Goal: Complete application form: Complete application form

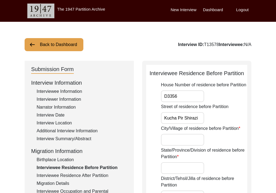
scroll to position [6, 0]
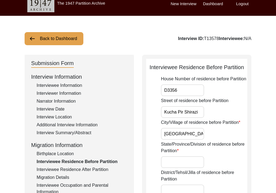
type input "[GEOGRAPHIC_DATA]"
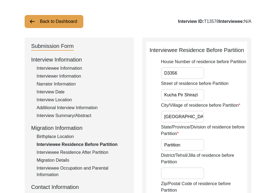
scroll to position [28, 0]
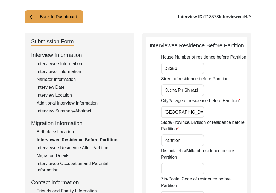
type input "Partition"
click at [174, 169] on input "District/Tehsil/Jilla of residence before Partition" at bounding box center [182, 169] width 43 height 12
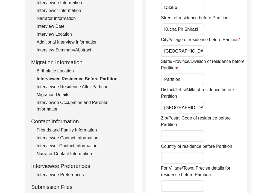
scroll to position [89, 0]
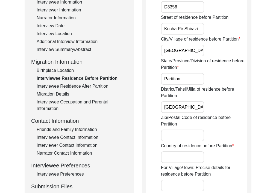
type input "[GEOGRAPHIC_DATA]"
click at [174, 161] on input "Country of residence before Partition" at bounding box center [182, 158] width 43 height 12
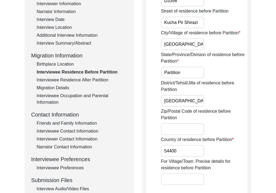
scroll to position [96, 0]
type input "54400"
click at [189, 176] on input "For Village/Town: Precise details for residence before Partition" at bounding box center [182, 179] width 43 height 12
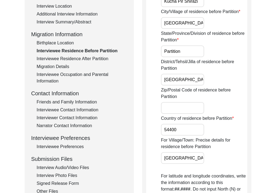
scroll to position [133, 0]
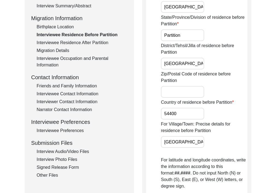
type input "[GEOGRAPHIC_DATA]"
drag, startPoint x: 180, startPoint y: 113, endPoint x: 165, endPoint y: 111, distance: 15.2
click at [165, 112] on input "54400" at bounding box center [182, 114] width 43 height 12
drag, startPoint x: 163, startPoint y: 114, endPoint x: 182, endPoint y: 115, distance: 18.8
click at [182, 115] on input "54400" at bounding box center [182, 114] width 43 height 12
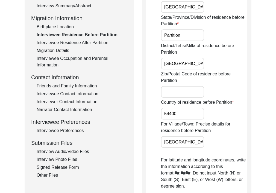
drag, startPoint x: 168, startPoint y: 113, endPoint x: 168, endPoint y: 89, distance: 24.6
click at [168, 89] on div "House Number of residence before Partition D3356 Street of residence before Par…" at bounding box center [204, 146] width 86 height 395
drag, startPoint x: 178, startPoint y: 116, endPoint x: 143, endPoint y: 110, distance: 35.0
click at [143, 110] on div "Interviewee Residence Before Partition House Number of residence before Partiti…" at bounding box center [196, 155] width 109 height 455
click at [164, 97] on input "Zip/Postal Code of residence before Partition" at bounding box center [182, 92] width 43 height 12
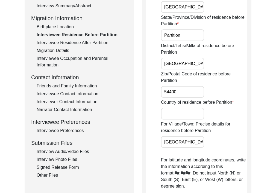
type input "54400"
drag, startPoint x: 179, startPoint y: 146, endPoint x: 143, endPoint y: 135, distance: 37.9
click at [143, 135] on div "Interviewee Residence Before Partition House Number of residence before Partiti…" at bounding box center [196, 155] width 109 height 455
click at [167, 119] on input "Country of residence before Partition" at bounding box center [182, 114] width 43 height 12
type input "Inida"
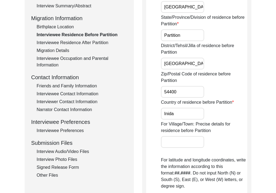
click at [230, 138] on div "For Village/Town: Precise details for residence before Partition" at bounding box center [204, 134] width 86 height 27
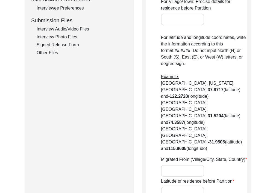
scroll to position [256, 0]
click at [179, 165] on input "Migrated From (Village/City, State, Country)" at bounding box center [182, 171] width 43 height 12
click at [176, 187] on input "Latitude of residence before Partition" at bounding box center [182, 193] width 43 height 12
paste input "31.5785° N"
type input "31.5785° N"
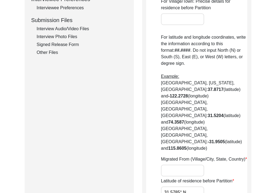
click at [171, 156] on div "Migrated From (Village/City, State, Country)" at bounding box center [204, 166] width 86 height 20
click at [171, 165] on input "Migrated From (Village/City, State, Country)" at bounding box center [182, 171] width 43 height 12
type input "L"
type input "Noor Haveli [GEOGRAPHIC_DATA]"
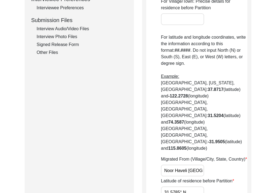
paste input "74.3154° E"
type input "74.3154° E"
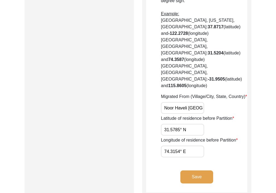
scroll to position [321, 0]
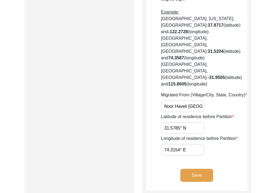
click at [189, 169] on button "Save" at bounding box center [196, 175] width 33 height 13
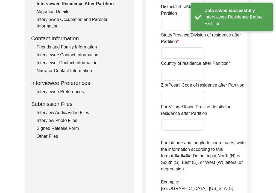
scroll to position [0, 0]
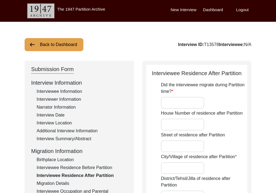
click at [187, 106] on input "Did the interviewee migrate during Partition time?" at bounding box center [182, 103] width 43 height 12
type input "Yes"
type input "Dalhousie"
type input "C"
paste input "74.3154° E"
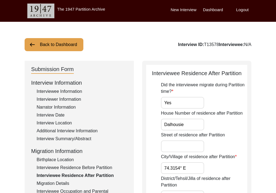
type input "74.3154° E"
drag, startPoint x: 187, startPoint y: 125, endPoint x: 152, endPoint y: 124, distance: 34.9
drag, startPoint x: 197, startPoint y: 167, endPoint x: 77, endPoint y: 157, distance: 119.9
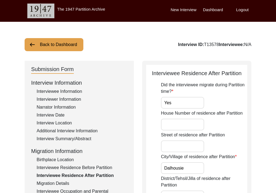
type input "Dalhousie"
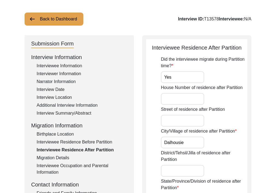
scroll to position [26, 0]
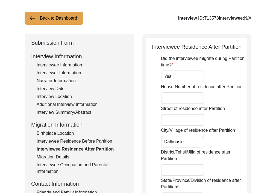
click at [176, 170] on input "District/Tehsil/Jilla of residence after Partition" at bounding box center [182, 170] width 43 height 12
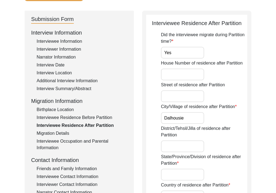
scroll to position [50, 0]
click at [176, 170] on input "State/Province/Division of residence after Partition" at bounding box center [182, 175] width 43 height 12
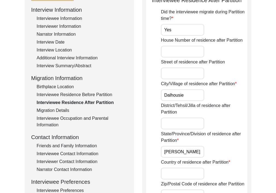
scroll to position [74, 0]
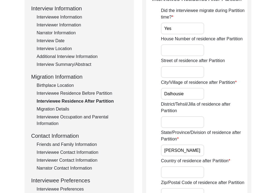
type input "[PERSON_NAME]"
click at [184, 173] on input "Country of residence after Partition" at bounding box center [182, 173] width 43 height 12
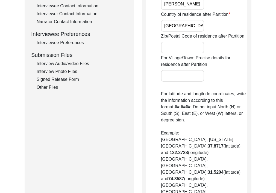
scroll to position [228, 0]
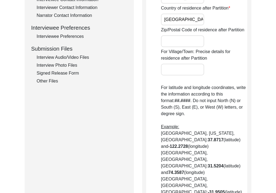
type input "[GEOGRAPHIC_DATA]"
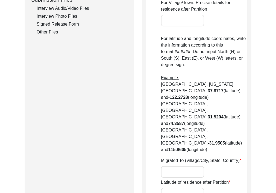
scroll to position [280, 0]
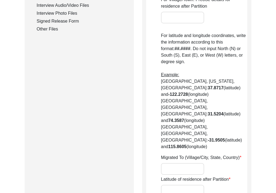
click at [176, 163] on input "Migrated To (Village/City, State, Country)" at bounding box center [182, 169] width 43 height 12
type input "Dalhousie"
paste input "32.5387° N,"
type input "32.5387° N"
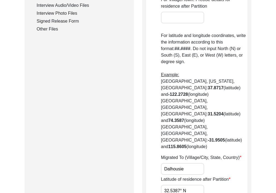
paste input "75.9710° E"
type input "75.9710° E"
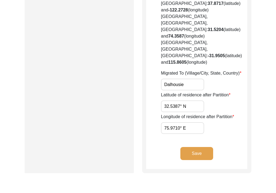
click at [195, 147] on button "Save" at bounding box center [196, 153] width 33 height 13
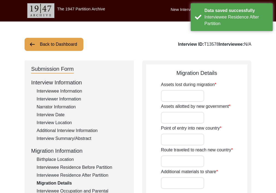
scroll to position [0, 0]
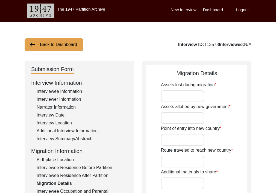
click at [166, 94] on input "Assets lost during migration" at bounding box center [182, 97] width 43 height 12
type input "Multiple homes, factories, and businesses"
click at [179, 116] on input "Assets allotted by new government" at bounding box center [182, 118] width 43 height 12
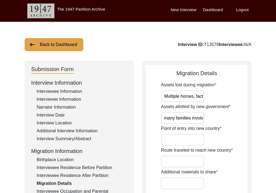
scroll to position [0, 116]
type input "Total families assets unknown due to complications of so many families involved"
click at [164, 145] on input "Point of entry into new country" at bounding box center [182, 140] width 43 height 12
type input "Dalhousie"
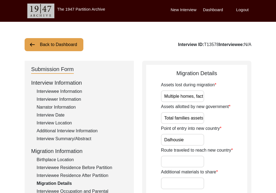
type input "B"
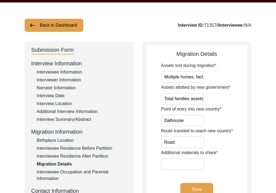
scroll to position [21, 0]
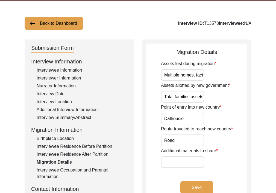
type input "Road"
click at [183, 158] on input "Additional materials to share" at bounding box center [182, 163] width 43 height 12
type input "NA"
click at [199, 183] on button "Save" at bounding box center [196, 187] width 33 height 13
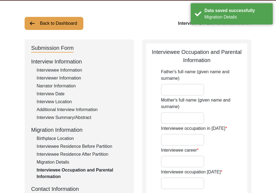
click at [184, 93] on input "Father's full name (given name and surname)" at bounding box center [182, 90] width 43 height 12
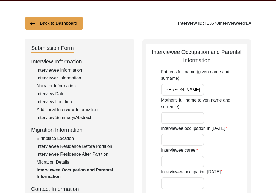
type input "[PERSON_NAME]"
type input "Indera Vati Puri"
type input "1"
type input "NA ([DEMOGRAPHIC_DATA])"
click at [177, 158] on input "Interviewee career" at bounding box center [182, 162] width 43 height 12
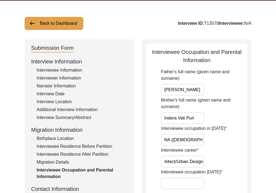
scroll to position [0, 10]
type input "Architect/Urban Designer"
type input "T"
type input "Retired"
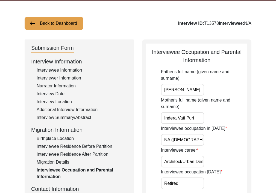
click at [192, 164] on input "Architect/Urban Designer" at bounding box center [182, 162] width 43 height 12
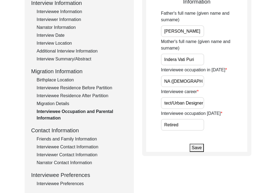
scroll to position [81, 0]
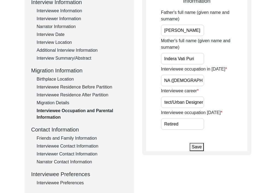
click at [196, 147] on button "Save" at bounding box center [196, 147] width 14 height 8
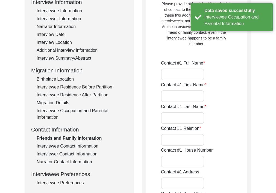
click at [189, 79] on input "Contact #1 Full Name" at bounding box center [182, 75] width 43 height 12
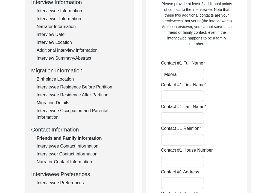
type input "Meera"
type input "P"
click at [191, 69] on input "Meera" at bounding box center [182, 75] width 43 height 12
click at [190, 74] on input "Meera" at bounding box center [182, 75] width 43 height 12
type input "[PERSON_NAME]"
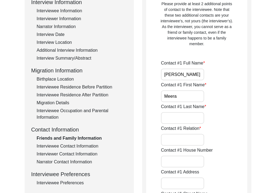
type input "Meera"
type input "Puri"
type input "Wife"
type input "669"
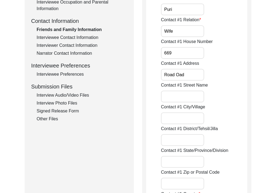
click at [184, 78] on input "Road Oad" at bounding box center [182, 75] width 43 height 12
type input "[GEOGRAPHIC_DATA]"
type input "Walnut"
click at [192, 56] on input "669" at bounding box center [182, 53] width 43 height 12
drag, startPoint x: 199, startPoint y: 75, endPoint x: 136, endPoint y: 77, distance: 63.3
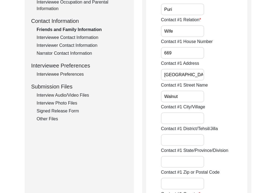
drag, startPoint x: 197, startPoint y: 75, endPoint x: 163, endPoint y: 74, distance: 34.1
click at [163, 74] on input "[GEOGRAPHIC_DATA]" at bounding box center [182, 75] width 43 height 12
drag, startPoint x: 179, startPoint y: 99, endPoint x: 107, endPoint y: 93, distance: 72.0
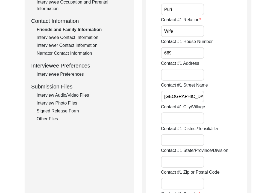
type input "[GEOGRAPHIC_DATA]"
type input "Walnut Creek"
type input "Contra [GEOGRAPHIC_DATA]"
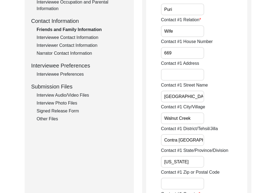
type input "[US_STATE]"
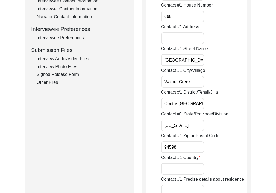
scroll to position [227, 0]
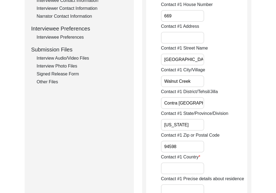
type input "94598"
click at [165, 167] on input "Contact #1 Country" at bounding box center [182, 169] width 43 height 12
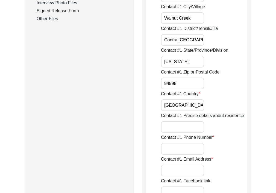
scroll to position [295, 0]
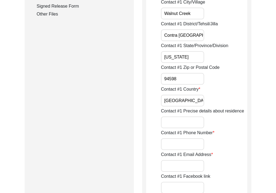
type input "[GEOGRAPHIC_DATA]"
click at [175, 143] on input "Contact #1 Phone Number" at bounding box center [182, 145] width 43 height 12
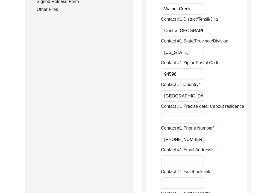
scroll to position [303, 0]
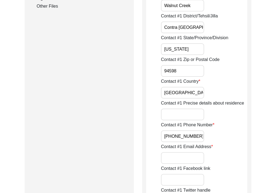
type input "[PHONE_NUMBER]"
click at [169, 157] on input "Contact #1 Email Address" at bounding box center [182, 158] width 43 height 12
type input "[EMAIL_ADDRESS][DOMAIN_NAME]"
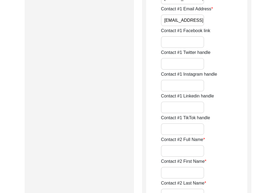
scroll to position [445, 0]
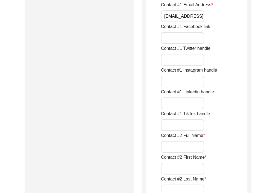
click at [192, 148] on input "Contact #2 Full Name" at bounding box center [182, 147] width 43 height 12
type input "[PERSON_NAME]"
type input "Puri"
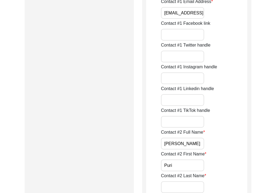
click at [195, 145] on input "[PERSON_NAME]" at bounding box center [182, 144] width 43 height 12
type input "[PERSON_NAME]"
click at [181, 184] on input "Contact #2 Last Name" at bounding box center [182, 188] width 43 height 12
type input "a"
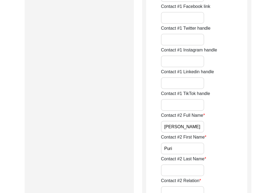
scroll to position [465, 0]
click at [190, 127] on input "[PERSON_NAME]" at bounding box center [182, 127] width 43 height 12
type input "[PERSON_NAME]"
type input "Puri"
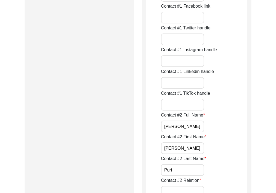
scroll to position [470, 0]
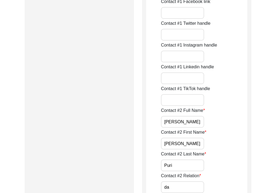
type input "d"
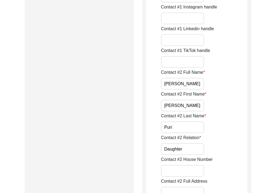
scroll to position [522, 0]
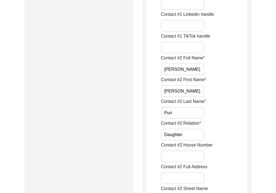
type input "Daughter"
type input "669"
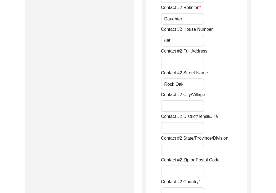
scroll to position [639, 0]
type input "Rock Oak"
click at [185, 103] on input "Contact #2 City/Village" at bounding box center [182, 106] width 43 height 12
type input "Contra [GEOGRAPHIC_DATA]"
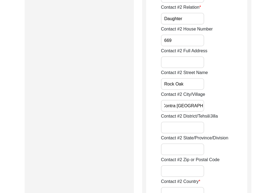
drag, startPoint x: 164, startPoint y: 105, endPoint x: 218, endPoint y: 105, distance: 53.7
click at [218, 105] on div "Contact #2 City/Village [GEOGRAPHIC_DATA]" at bounding box center [204, 101] width 86 height 20
type input "Contra [GEOGRAPHIC_DATA]"
click at [175, 105] on input "Contact #2 City/Village" at bounding box center [182, 106] width 43 height 12
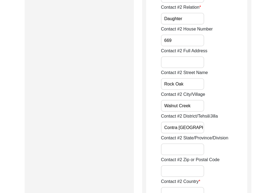
type input "Walnut Creek"
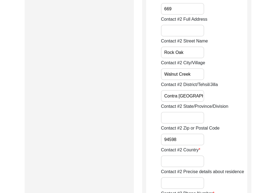
scroll to position [672, 0]
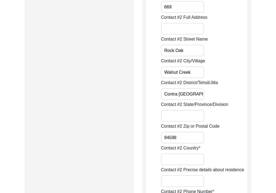
type input "94598"
type input "CA"
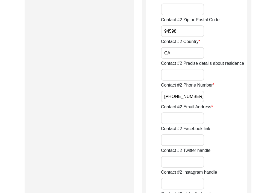
type input "[PHONE_NUMBER]"
type input "m"
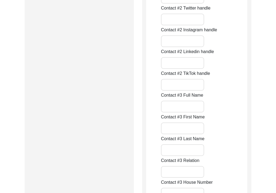
scroll to position [924, 0]
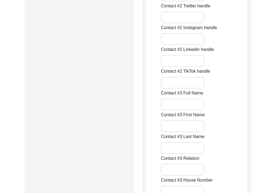
type input "[EMAIL_ADDRESS][DOMAIN_NAME]"
click at [178, 106] on input "Contact #3 Full Name" at bounding box center [182, 105] width 43 height 12
type input "Rupa"
type input "P"
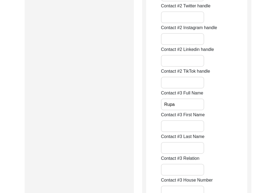
click at [195, 106] on input "Rupa" at bounding box center [182, 105] width 43 height 12
type input "[PERSON_NAME]"
type input "Rupa"
type input "Puri"
type input "Daughter"
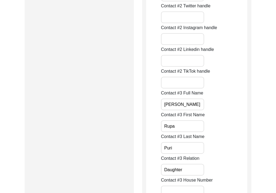
click at [176, 150] on input "Puri" at bounding box center [182, 148] width 43 height 12
click at [189, 107] on input "[PERSON_NAME]" at bounding box center [182, 105] width 43 height 12
type input "[PERSON_NAME]"
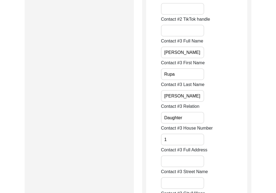
scroll to position [977, 0]
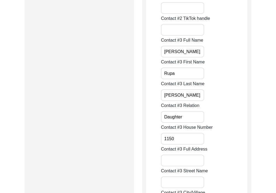
type input "1150"
drag, startPoint x: 198, startPoint y: 157, endPoint x: 143, endPoint y: 157, distance: 54.3
drag, startPoint x: 203, startPoint y: 163, endPoint x: 164, endPoint y: 160, distance: 38.6
click at [164, 160] on input "[PERSON_NAME]" at bounding box center [182, 161] width 43 height 12
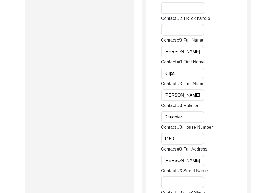
drag, startPoint x: 164, startPoint y: 160, endPoint x: 166, endPoint y: 180, distance: 19.7
drag, startPoint x: 169, startPoint y: 162, endPoint x: 170, endPoint y: 183, distance: 21.3
type input "D"
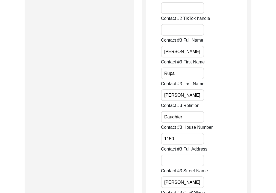
type input "[PERSON_NAME]"
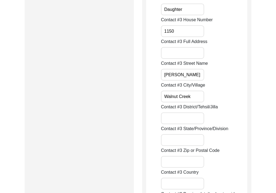
type input "Walnut Creek"
type input "Contra [GEOGRAPHIC_DATA]"
type input "[US_STATE]"
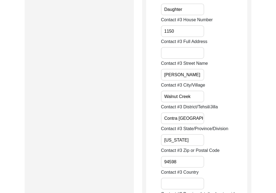
type input "94598"
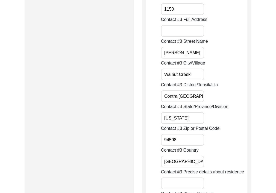
scroll to position [1107, 0]
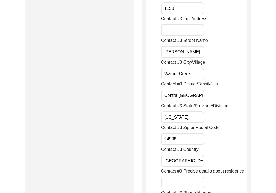
type input "[GEOGRAPHIC_DATA]"
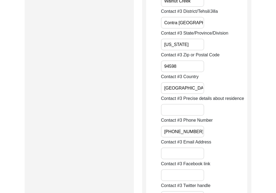
scroll to position [1180, 0]
type input "[PHONE_NUMBER]"
click at [185, 148] on input "Contact #3 Email Address" at bounding box center [182, 154] width 43 height 12
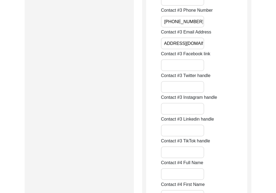
scroll to position [1304, 0]
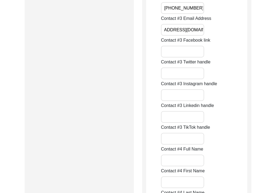
type input "[EMAIL_ADDRESS][DOMAIN_NAME]"
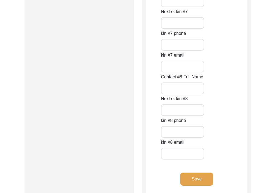
scroll to position [2508, 0]
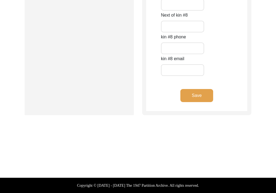
click at [196, 95] on button "Save" at bounding box center [196, 95] width 33 height 13
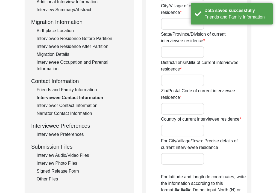
scroll to position [0, 0]
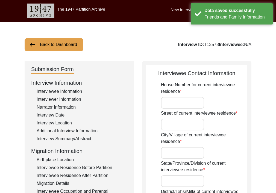
click at [186, 103] on input "House Number for current interviewee residence" at bounding box center [182, 103] width 43 height 12
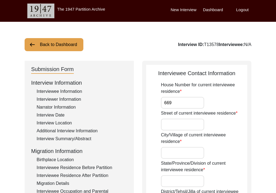
type input "669"
type input "[GEOGRAPHIC_DATA]"
type input "Walnut Creek"
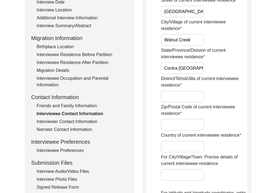
scroll to position [0, 2]
drag, startPoint x: 167, startPoint y: 68, endPoint x: 224, endPoint y: 70, distance: 56.5
click at [224, 70] on div "State/Province/Division of current interviewee residence [GEOGRAPHIC_DATA]" at bounding box center [204, 60] width 86 height 27
click at [199, 68] on input "Contra [GEOGRAPHIC_DATA]" at bounding box center [182, 68] width 43 height 12
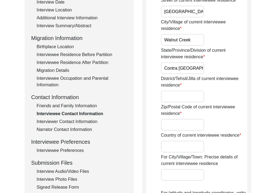
drag, startPoint x: 203, startPoint y: 68, endPoint x: 148, endPoint y: 67, distance: 54.3
drag, startPoint x: 165, startPoint y: 69, endPoint x: 168, endPoint y: 98, distance: 29.0
drag, startPoint x: 176, startPoint y: 70, endPoint x: 174, endPoint y: 97, distance: 27.6
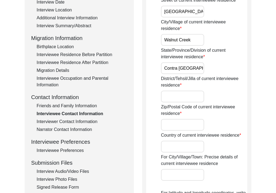
type input "C"
type input "Contra [GEOGRAPHIC_DATA]"
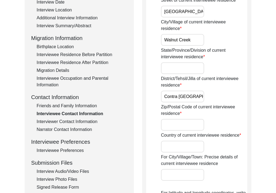
click at [200, 44] on input "Walnut Creek" at bounding box center [182, 40] width 43 height 12
click at [186, 69] on input "State/Province/Division of current interviewee residence" at bounding box center [182, 68] width 43 height 12
type input "[US_STATE]"
click at [234, 62] on div "State/Province/Division of current interviewee residence [US_STATE]" at bounding box center [204, 60] width 86 height 27
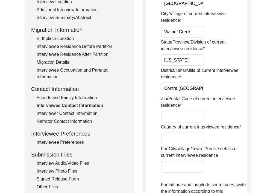
scroll to position [124, 0]
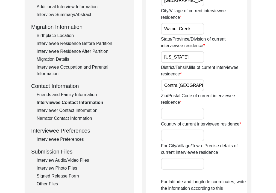
click at [185, 109] on input "Zip/Postal Code of current interviewee residence" at bounding box center [182, 114] width 43 height 12
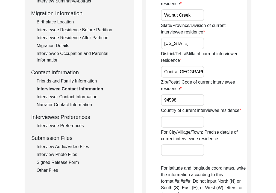
scroll to position [138, 0]
type input "94598"
click at [186, 122] on input "Country of current interviewee residence" at bounding box center [182, 122] width 43 height 12
click at [228, 121] on div "Country of current interviewee residence" at bounding box center [204, 117] width 86 height 20
click at [199, 121] on input "Country of current interviewee residence" at bounding box center [182, 122] width 43 height 12
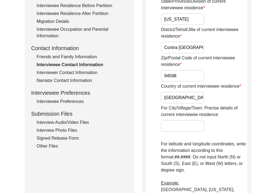
scroll to position [164, 0]
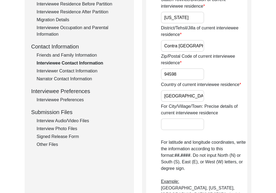
type input "[GEOGRAPHIC_DATA]"
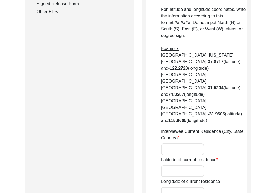
scroll to position [319, 0]
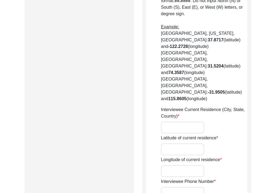
click at [175, 122] on input "Interviewee Current Residence (City, State, Country)" at bounding box center [182, 128] width 43 height 12
type input "[GEOGRAPHIC_DATA], [US_STATE], [GEOGRAPHIC_DATA]"
paste input "37.9101° N,"
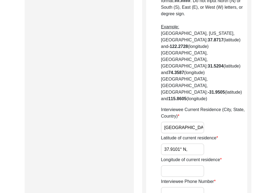
type input "37.9101° N,"
click at [182, 166] on input "Longitude of current residence" at bounding box center [182, 172] width 43 height 12
paste input "122.0652° W"
type input "122.0652° W"
click at [191, 187] on input "Interviewee Phone Number" at bounding box center [182, 193] width 43 height 12
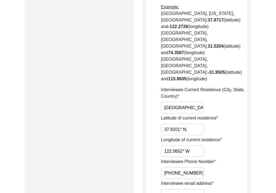
scroll to position [345, 0]
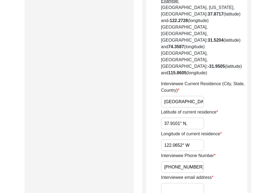
type input "[PHONE_NUMBER]"
click at [184, 183] on input "Interviewee email address" at bounding box center [182, 189] width 43 height 12
type input "r"
drag, startPoint x: 197, startPoint y: 133, endPoint x: 153, endPoint y: 133, distance: 43.9
click at [153, 133] on app-contact-information "Interviewee Contact Information House Number for current interviewee residence …" at bounding box center [196, 54] width 101 height 660
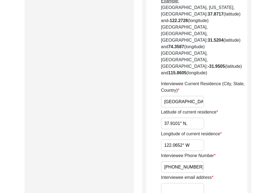
type input "[PHONE_NUMBER]"
click at [181, 183] on input "[EMAIL_ADDRESS][DOMAIN_NAME]" at bounding box center [182, 189] width 43 height 12
drag, startPoint x: 181, startPoint y: 155, endPoint x: 160, endPoint y: 155, distance: 21.0
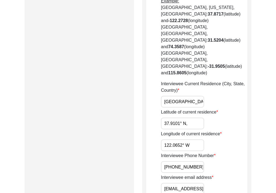
click at [160, 155] on app-contact-information "Interviewee Contact Information House Number for current interviewee residence …" at bounding box center [196, 54] width 101 height 660
type input "[EMAIL_ADDRESS][DOMAIN_NAME]"
click at [159, 155] on app-contact-information "Interviewee Contact Information House Number for current interviewee residence …" at bounding box center [196, 54] width 101 height 660
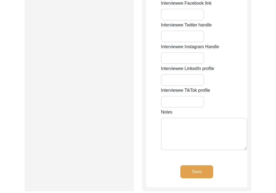
click at [195, 166] on button "Save" at bounding box center [196, 172] width 33 height 13
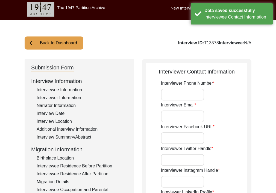
scroll to position [2, 0]
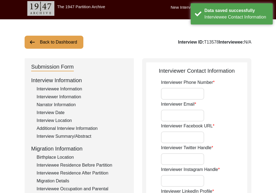
click at [183, 92] on input "Interviewer Phone Number" at bounding box center [182, 94] width 43 height 12
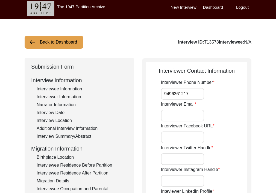
drag, startPoint x: 202, startPoint y: 94, endPoint x: 142, endPoint y: 88, distance: 60.3
type input "[PHONE_NUMBER]"
type input "[EMAIL_ADDRESS][DOMAIN_NAME]"
type input "NA"
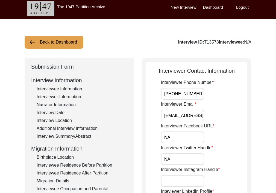
type input "NA"
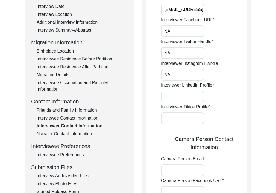
paste input "[URL][DOMAIN_NAME][PERSON_NAME]"
type input "[URL][DOMAIN_NAME][PERSON_NAME]"
click at [174, 118] on input "Interviewer Tiktok Profile" at bounding box center [182, 119] width 43 height 12
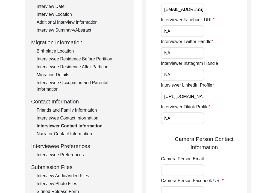
type input "NA"
click at [150, 130] on app-interviewer-contact-information "Interviewer Contact Information Interviewer Phone Number [PHONE_NUMBER] Intervi…" at bounding box center [196, 151] width 101 height 382
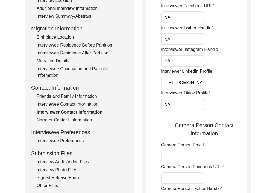
scroll to position [133, 0]
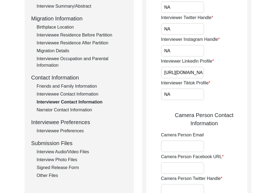
click at [184, 148] on input "Camera Person Email" at bounding box center [182, 147] width 43 height 12
type input "D"
type input "NA"
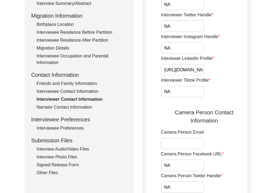
type input "NA"
click at [183, 146] on input "Camera Person Email" at bounding box center [182, 144] width 43 height 12
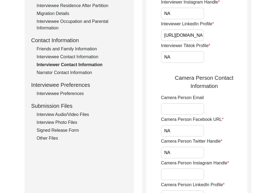
scroll to position [171, 0]
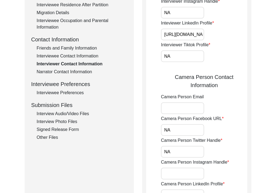
click at [175, 168] on input "Camera Person Instagram Handle" at bounding box center [182, 174] width 43 height 12
type input "NA"
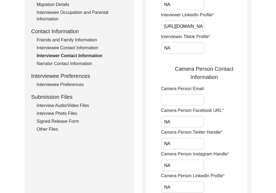
scroll to position [292, 0]
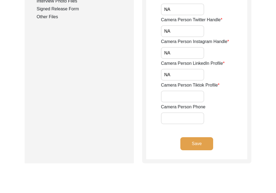
click at [182, 80] on input "NA" at bounding box center [182, 75] width 43 height 12
drag, startPoint x: 181, startPoint y: 78, endPoint x: 154, endPoint y: 77, distance: 27.6
type input "N"
type input "NA"
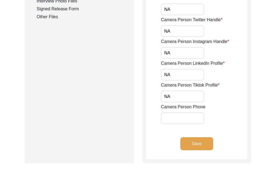
type input "NA"
type input "D"
type input "9"
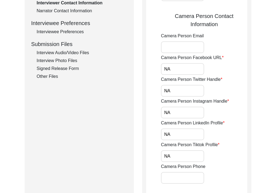
scroll to position [225, 0]
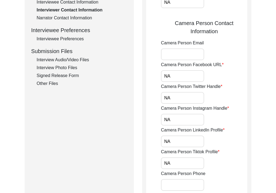
click at [175, 54] on input "Camera Person Email" at bounding box center [182, 55] width 43 height 12
type input "[EMAIL_ADDRESS][DOMAIN_NAME]"
click at [147, 91] on app-interviewer-contact-information "Interviewer Contact Information Interviewer Phone Number [PHONE_NUMBER] Intervi…" at bounding box center [196, 35] width 101 height 382
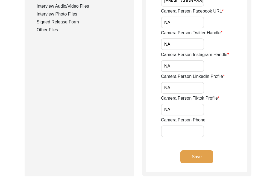
scroll to position [281, 0]
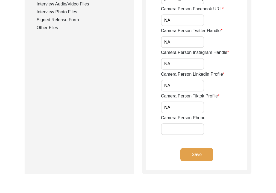
click at [176, 134] on input "Camera Person Phone" at bounding box center [182, 130] width 43 height 12
type input "[PHONE_NUMBER]"
click at [193, 153] on button "Save" at bounding box center [196, 154] width 33 height 13
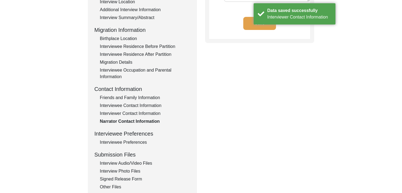
scroll to position [26, 0]
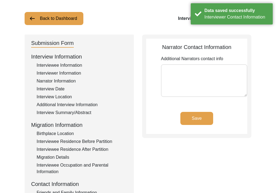
click at [193, 75] on textarea "Additional Narrators contact info" at bounding box center [204, 80] width 86 height 33
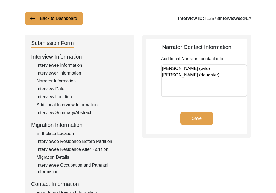
type textarea "[PERSON_NAME] (wife) [PERSON_NAME] (daughter)"
click at [192, 112] on button "Save" at bounding box center [196, 118] width 33 height 13
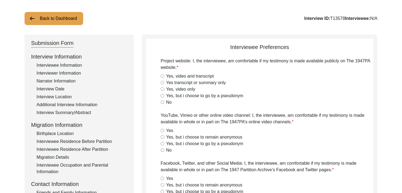
click at [163, 75] on input "Yes, video and transcript" at bounding box center [163, 76] width 4 height 4
radio input "true"
click at [162, 150] on input "No" at bounding box center [163, 151] width 4 height 4
radio input "true"
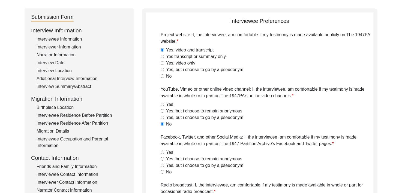
scroll to position [53, 0]
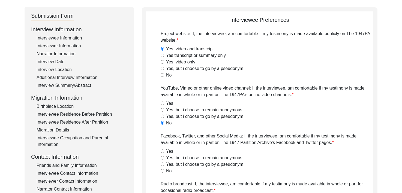
click at [161, 172] on input "No" at bounding box center [163, 171] width 4 height 4
radio input "true"
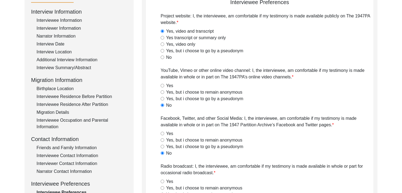
scroll to position [73, 0]
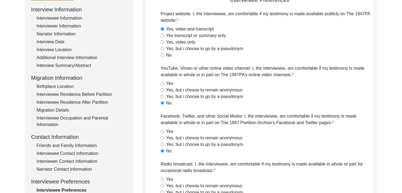
click at [164, 180] on input "Yes" at bounding box center [163, 180] width 4 height 4
radio input "true"
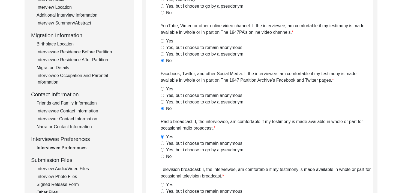
scroll to position [118, 0]
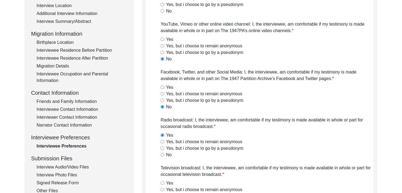
click at [162, 183] on input "Yes" at bounding box center [163, 184] width 4 height 4
radio input "true"
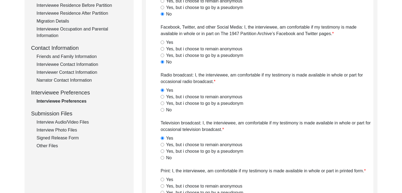
scroll to position [164, 0]
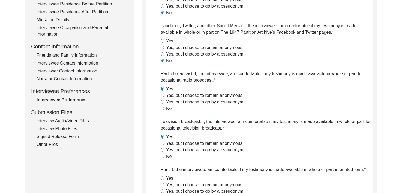
click at [162, 179] on input "Yes" at bounding box center [163, 179] width 4 height 4
radio input "true"
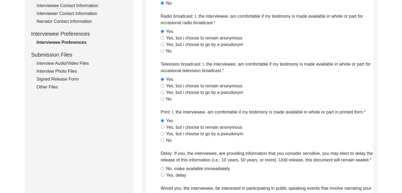
scroll to position [224, 0]
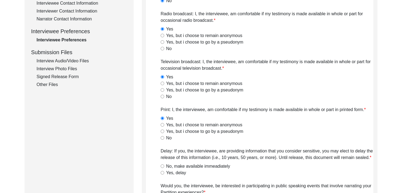
click at [162, 167] on input "No, make available immeadiately" at bounding box center [163, 167] width 4 height 4
radio input "true"
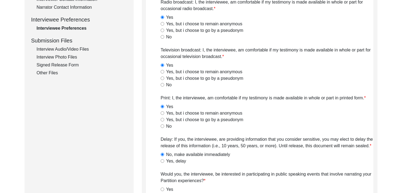
scroll to position [238, 0]
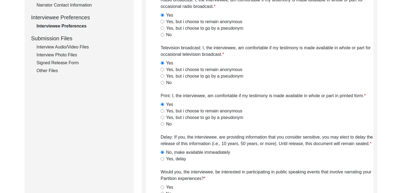
click at [162, 185] on div "Yes" at bounding box center [267, 187] width 213 height 7
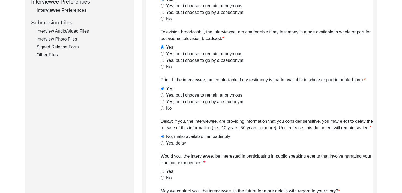
scroll to position [258, 0]
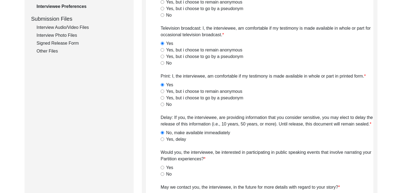
click at [163, 168] on input "Yes" at bounding box center [163, 168] width 4 height 4
radio input "true"
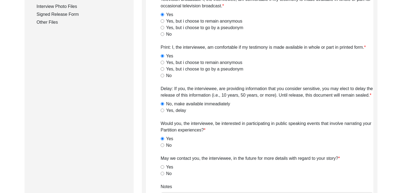
scroll to position [288, 0]
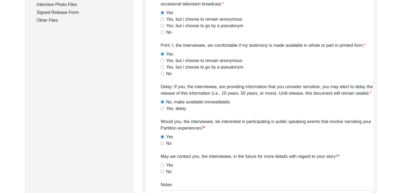
click at [163, 166] on input "Yes" at bounding box center [163, 166] width 4 height 4
radio input "true"
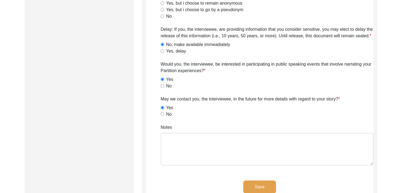
scroll to position [348, 0]
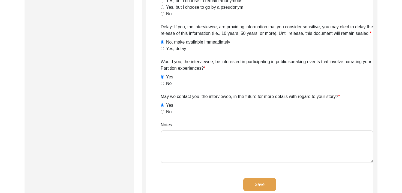
click at [169, 149] on textarea "Notes" at bounding box center [267, 147] width 213 height 33
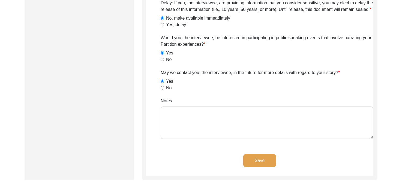
click at [248, 156] on button "Save" at bounding box center [259, 160] width 33 height 13
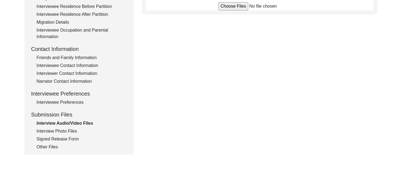
scroll to position [162, 0]
click at [42, 139] on div "Signed Release Form" at bounding box center [82, 139] width 91 height 7
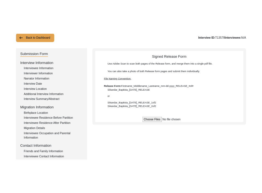
scroll to position [28, 0]
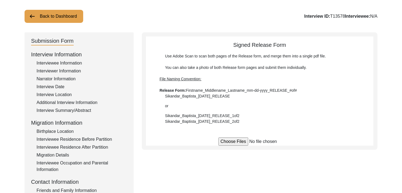
click at [275, 26] on div "Back to Dashboard Interview ID: T13578 Interviewee: N/A Submission Form Intervi…" at bounding box center [201, 161] width 402 height 336
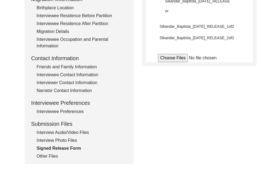
scroll to position [159, 0]
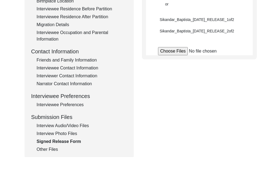
click at [63, 125] on div "Interview Audio/Video Files" at bounding box center [82, 126] width 91 height 7
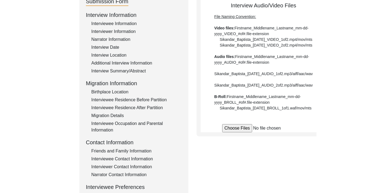
scroll to position [63, 0]
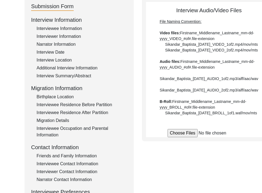
click at [167, 137] on input "file" at bounding box center [208, 133] width 83 height 8
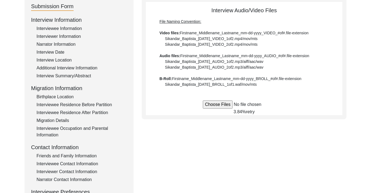
click at [251, 110] on span "retry" at bounding box center [250, 112] width 9 height 5
click at [245, 109] on div "3.84% retry" at bounding box center [244, 112] width 197 height 7
click at [229, 105] on input "file" at bounding box center [244, 105] width 83 height 8
click at [220, 106] on input "file" at bounding box center [244, 105] width 83 height 8
type input "C:\fakepath\Romesh_Chand_Puri_[DATE]_VIDEO 1 of 1.mp4"
